Goal: Task Accomplishment & Management: Manage account settings

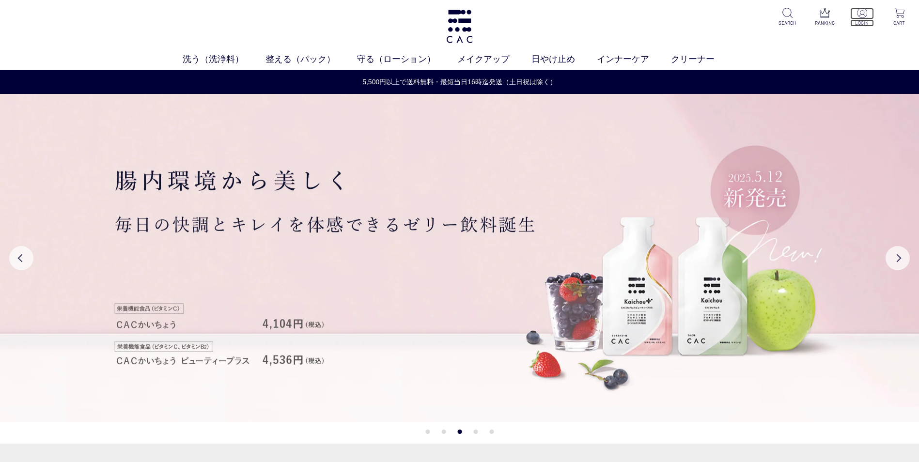
click at [863, 16] on img at bounding box center [862, 13] width 10 height 10
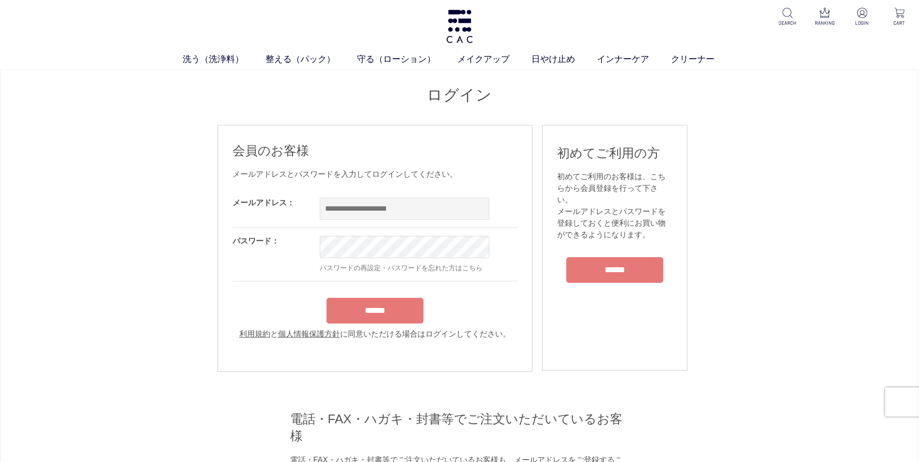
click at [760, 154] on div "ログイン 会員のお客様 メールアドレスとパスワードを入力してログインしてください。 メールアドレス： OK パスワード： OK パスワードの再設定・パスワード…" at bounding box center [459, 365] width 919 height 590
click at [386, 210] on input "email" at bounding box center [405, 209] width 170 height 22
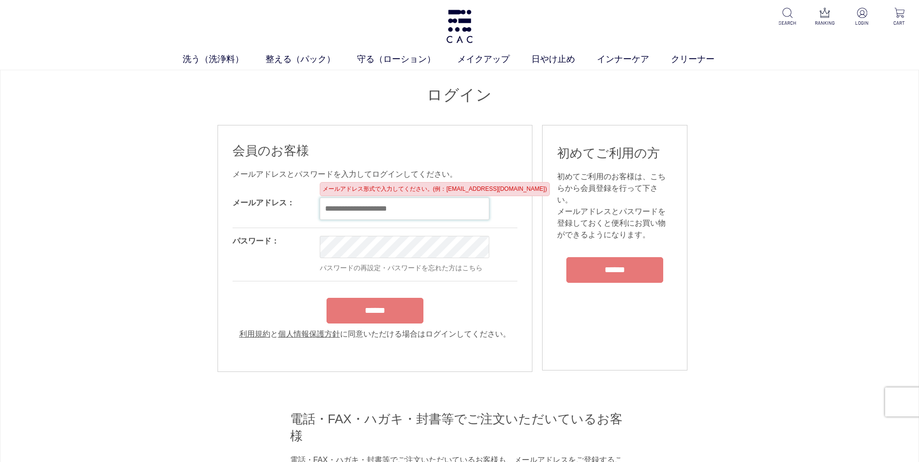
click at [383, 214] on input "email" at bounding box center [405, 209] width 170 height 22
click at [382, 212] on input "email" at bounding box center [405, 209] width 170 height 22
drag, startPoint x: 265, startPoint y: 304, endPoint x: 266, endPoint y: 299, distance: 5.1
click at [265, 304] on div "******" at bounding box center [374, 308] width 285 height 31
click at [361, 204] on input "email" at bounding box center [405, 209] width 170 height 22
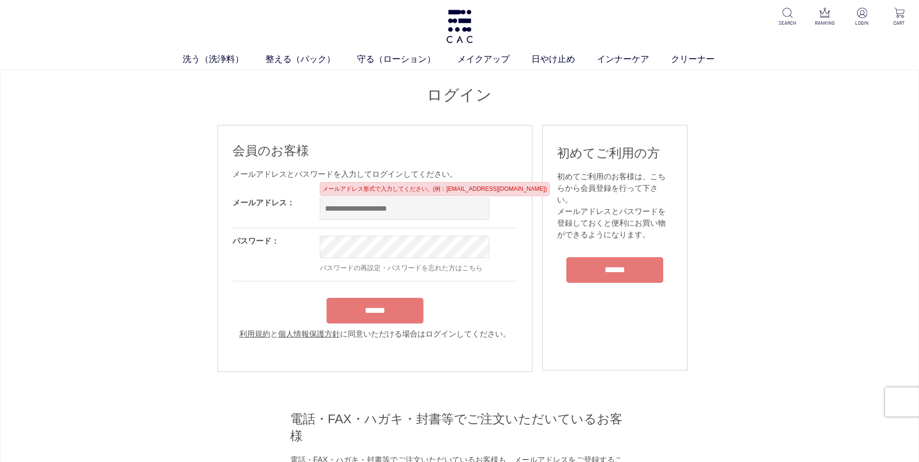
click at [265, 253] on div "パスワード：" at bounding box center [275, 254] width 87 height 53
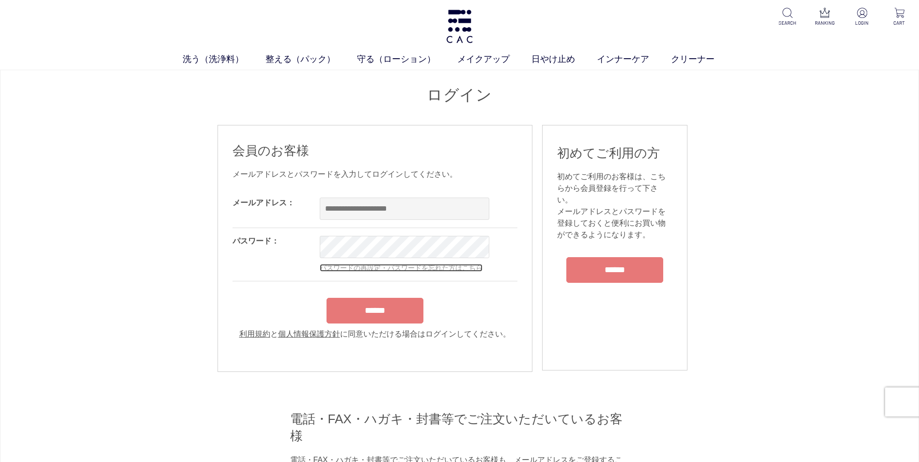
click at [423, 269] on link "パスワードの再設定・パスワードを忘れた方はこちら" at bounding box center [401, 268] width 163 height 8
click at [506, 285] on form "メールアドレス： OK パスワード： OK パスワードの再設定・パスワードを忘れた方はこちら ****** 利用規約 と 個人情報保護方針 に同意いただける場…" at bounding box center [374, 265] width 285 height 150
click at [346, 271] on link "パスワードの再設定・パスワードを忘れた方はこちら" at bounding box center [401, 268] width 163 height 8
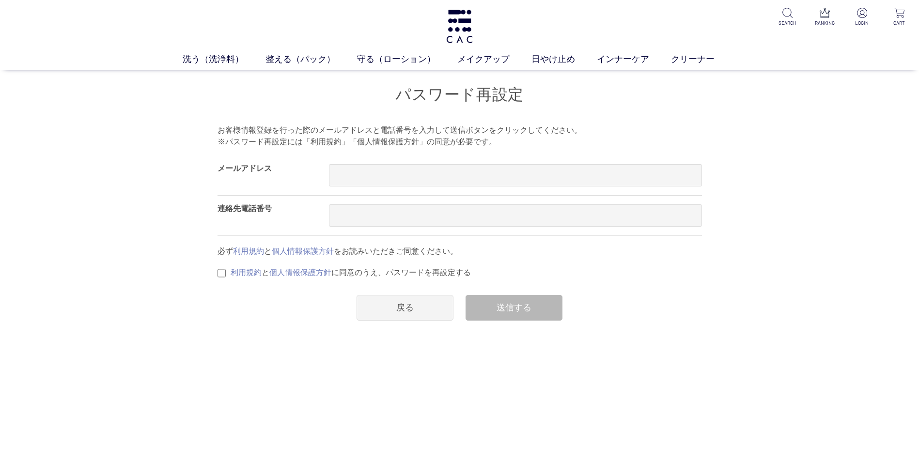
click at [661, 278] on div "利用規約 と 個人情報保護方針 に同意のうえ、パスワードを再設定する" at bounding box center [459, 273] width 484 height 12
click at [355, 180] on input "text" at bounding box center [515, 175] width 373 height 22
click at [635, 263] on div "必ず 利用規約 と 個人情報保護方針 をお読みいただきご同意ください。 利用規約 と 個人情報保護方針 に同意のうえ、パスワードを再設定する" at bounding box center [459, 262] width 484 height 33
click at [636, 258] on div "必ず 利用規約 と 個人情報保護方針 をお読みいただきご同意ください。 利用規約 と 個人情報保護方針 に同意のうえ、パスワードを再設定する" at bounding box center [459, 262] width 484 height 33
click at [644, 284] on div "メールアドレス 連絡先電話番号 必ず 利用規約 と 個人情報保護方針 をお読みいただきご同意ください。 利用規約 と 個人情報保護方針 に同意のうえ、パスワー…" at bounding box center [459, 237] width 484 height 165
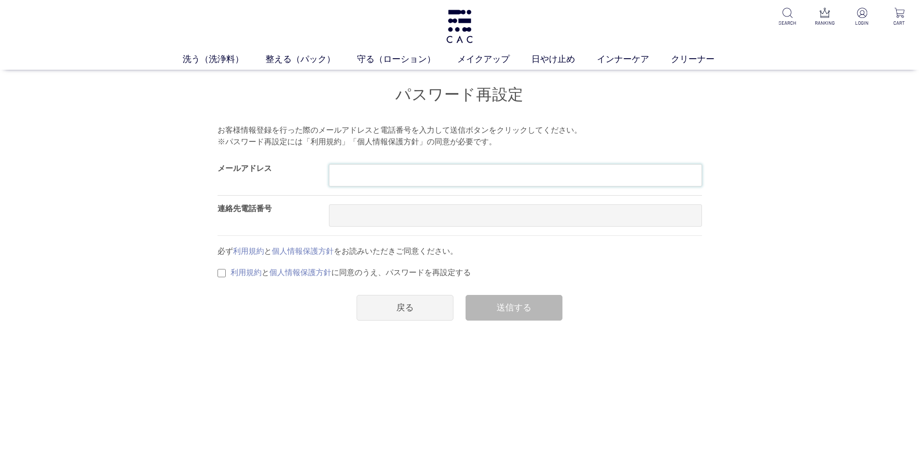
click at [349, 178] on input "text" at bounding box center [515, 175] width 373 height 22
click at [242, 171] on label "メールアドレス" at bounding box center [244, 168] width 54 height 8
click at [276, 208] on div "連絡先電話番号" at bounding box center [272, 216] width 111 height 40
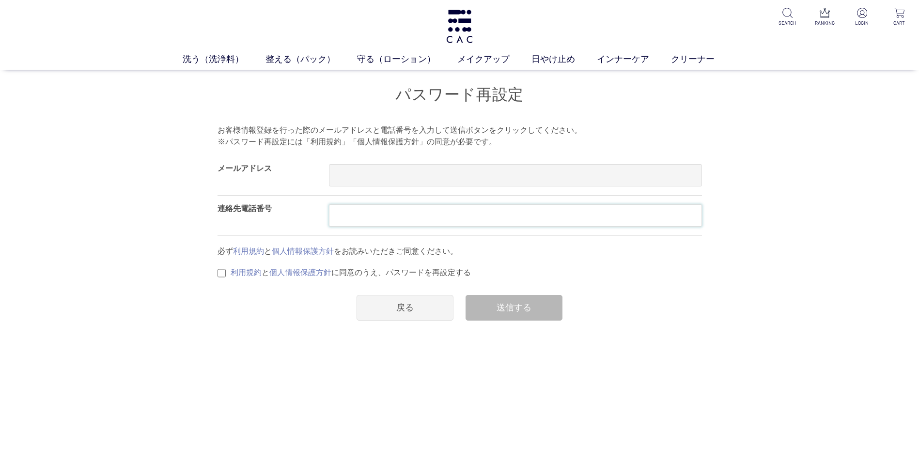
click at [421, 212] on input "text" at bounding box center [515, 215] width 373 height 22
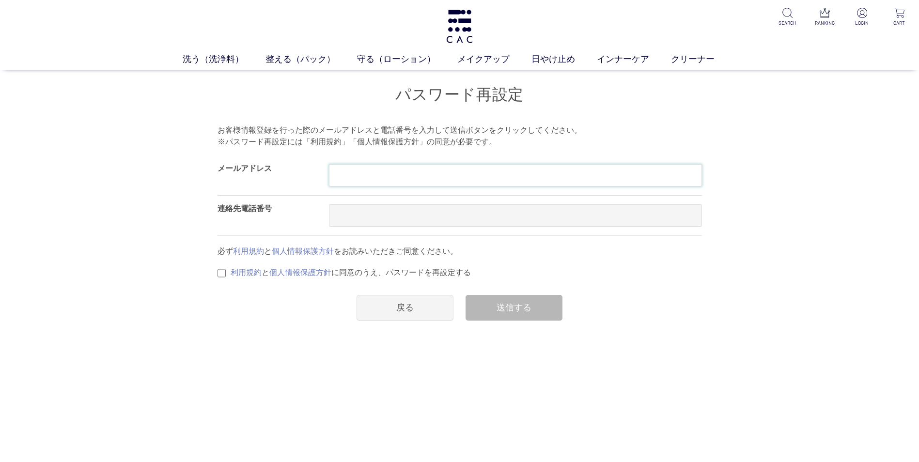
click at [390, 174] on input "text" at bounding box center [515, 175] width 373 height 22
click at [390, 175] on input "text" at bounding box center [515, 175] width 373 height 22
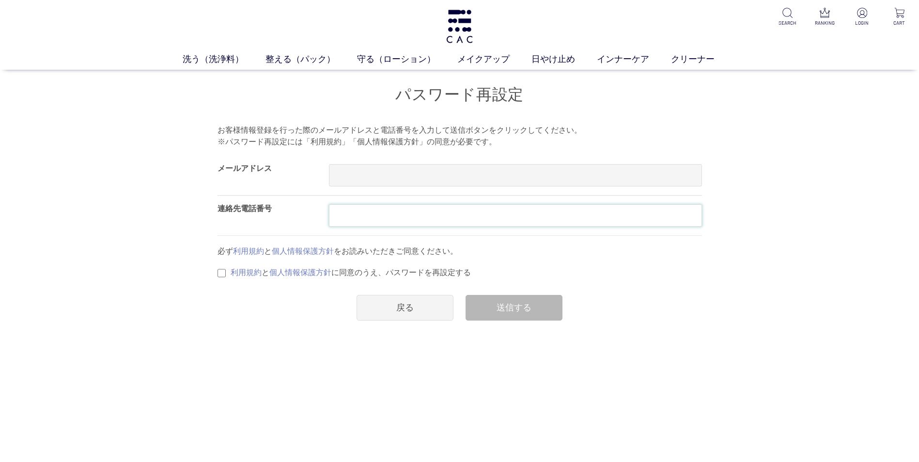
click at [338, 215] on input "text" at bounding box center [515, 215] width 373 height 22
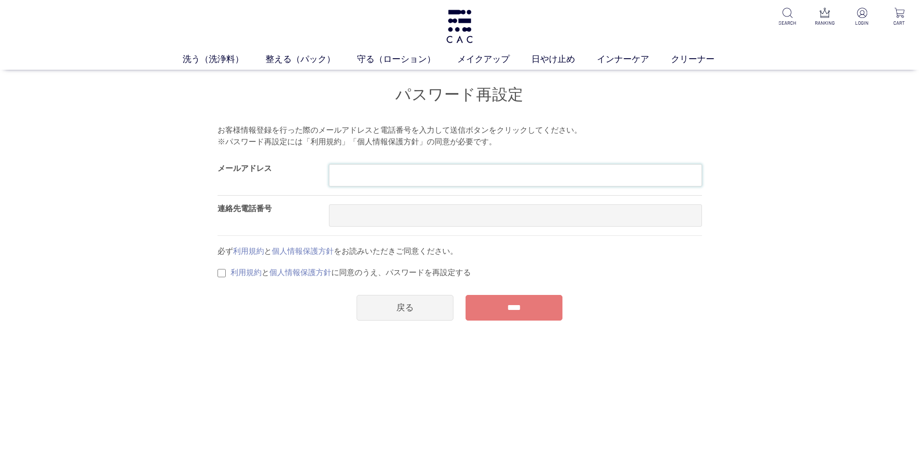
click at [336, 175] on input "text" at bounding box center [515, 175] width 373 height 22
click at [862, 12] on img at bounding box center [862, 13] width 10 height 10
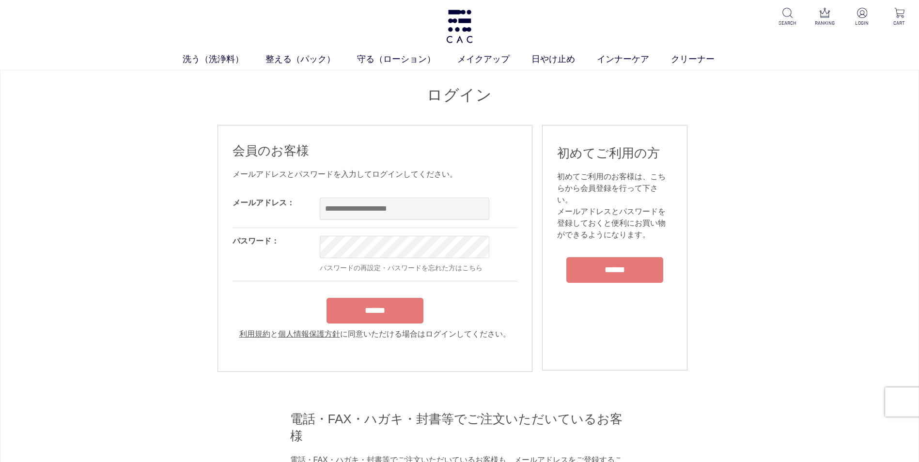
drag, startPoint x: 751, startPoint y: 196, endPoint x: 525, endPoint y: 203, distance: 226.3
click at [750, 197] on div "ログイン 会員のお客様 メールアドレスとパスワードを入力してログインしてください。 メールアドレス： OK パスワード： OK パスワードの再設定・パスワード…" at bounding box center [459, 365] width 919 height 590
click at [412, 214] on input "email" at bounding box center [405, 209] width 170 height 22
click at [790, 288] on div "ログイン 会員のお客様 メールアドレスとパスワードを入力してログインしてください。 メールアドレス： OK パスワード： OK パスワードの再設定・パスワード…" at bounding box center [459, 365] width 919 height 590
click at [779, 274] on div "ログイン 会員のお客様 メールアドレスとパスワードを入力してログインしてください。 メールアドレス： OK パスワード： OK パスワードの再設定・パスワード…" at bounding box center [459, 365] width 919 height 590
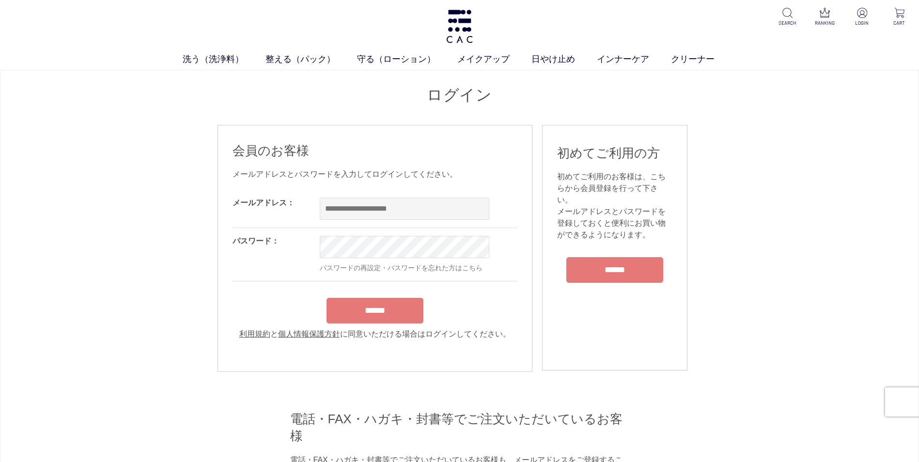
drag, startPoint x: 861, startPoint y: 31, endPoint x: 847, endPoint y: 41, distance: 17.3
drag, startPoint x: 847, startPoint y: 41, endPoint x: 865, endPoint y: 13, distance: 32.9
click at [865, 13] on img at bounding box center [862, 13] width 10 height 10
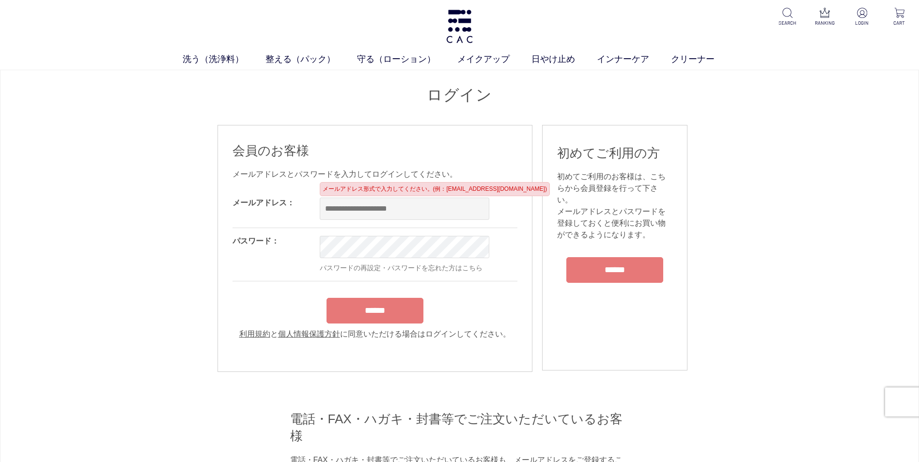
click at [773, 212] on div "ログイン 会員のお客様 メールアドレスとパスワードを入力してログインしてください。 メールアドレス： OK パスワード： OK パスワードの再設定・パスワード…" at bounding box center [459, 365] width 919 height 590
click at [407, 203] on input "email" at bounding box center [405, 209] width 170 height 22
click at [348, 212] on input "email" at bounding box center [405, 209] width 170 height 22
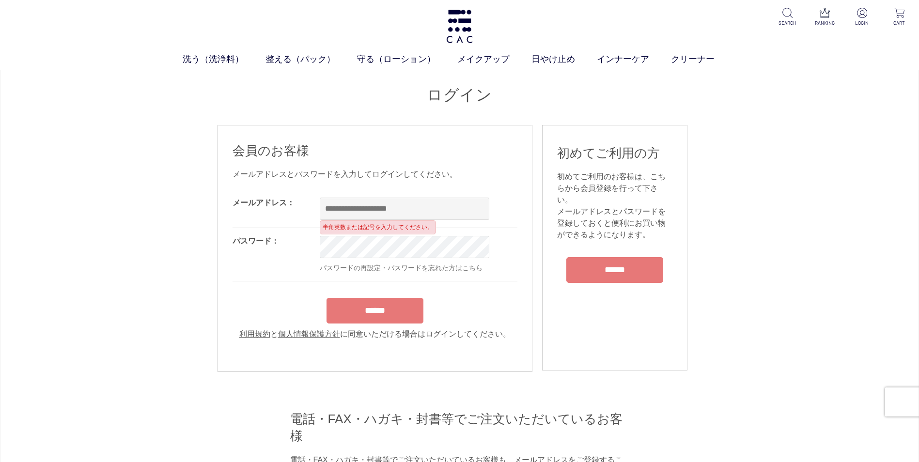
click at [782, 218] on div "ログイン 会員のお客様 メールアドレスとパスワードを入力してログインしてください。 メールアドレス： OK パスワード： OK パスワードの再設定・パスワード…" at bounding box center [459, 365] width 919 height 590
click at [779, 209] on div "ログイン 会員のお客様 メールアドレスとパスワードを入力してログインしてください。 メールアドレス： OK パスワード： OK パスワードの再設定・パスワード…" at bounding box center [459, 365] width 919 height 590
click at [772, 203] on div "ログイン 会員のお客様 メールアドレスとパスワードを入力してログインしてください。 メールアドレス： OK パスワード： OK パスワードの再設定・パスワード…" at bounding box center [459, 365] width 919 height 590
